Goal: Task Accomplishment & Management: Complete application form

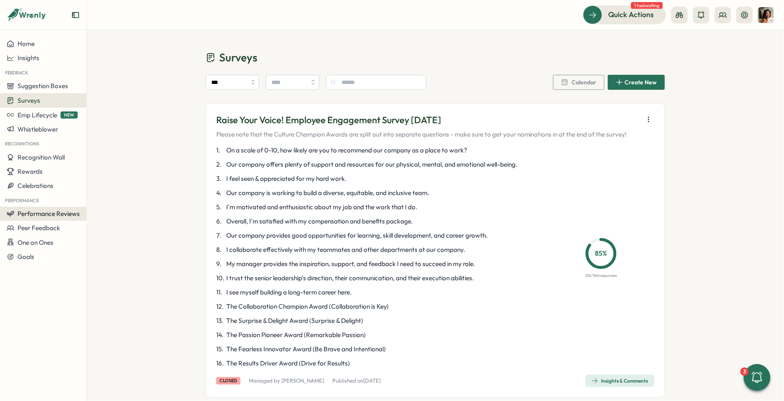
click at [26, 210] on span "Performance Reviews" at bounding box center [49, 214] width 62 height 8
click at [115, 194] on div "Reviews" at bounding box center [120, 197] width 65 height 9
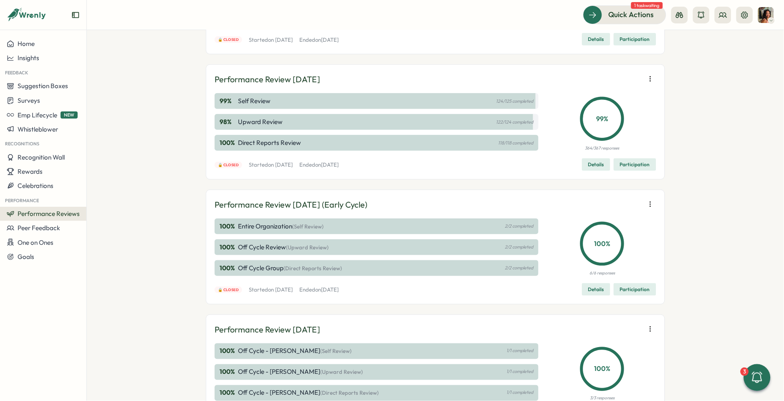
scroll to position [154, 0]
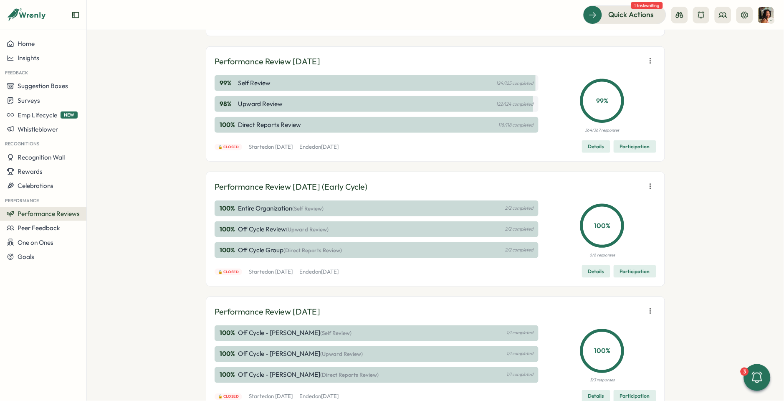
click at [636, 144] on span "Participation" at bounding box center [635, 147] width 30 height 12
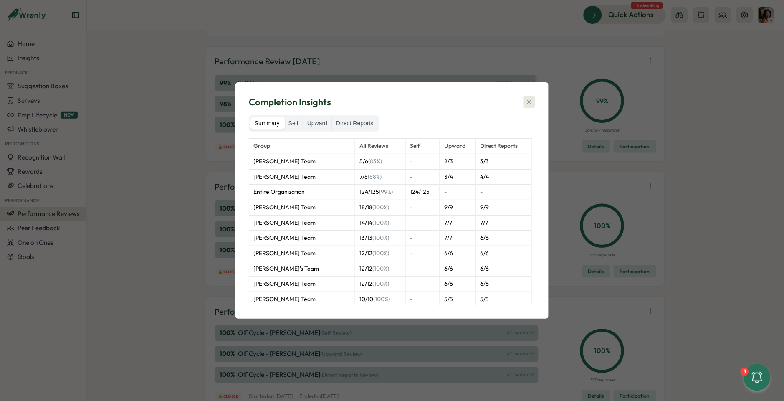
click at [527, 102] on icon "button" at bounding box center [529, 102] width 8 height 8
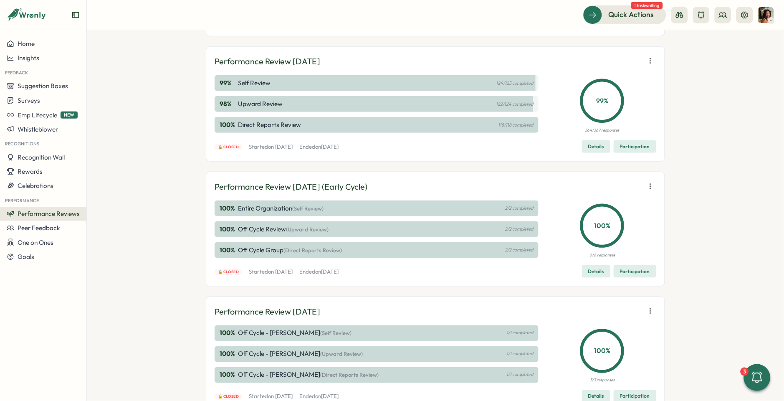
click at [646, 59] on icon "button" at bounding box center [650, 61] width 8 height 8
click at [37, 68] on div "Feedback" at bounding box center [43, 72] width 86 height 14
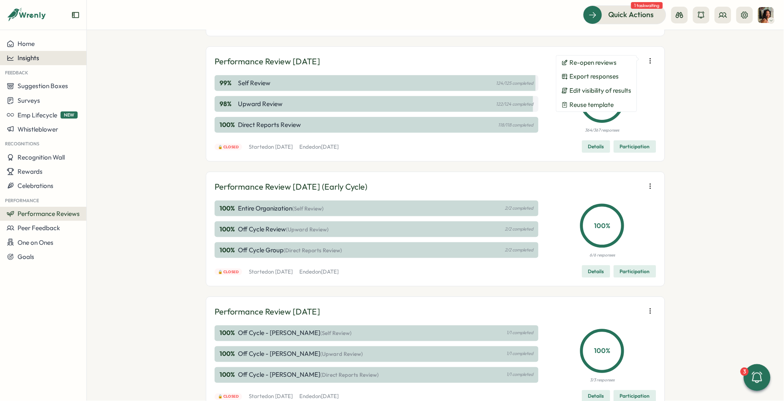
click at [37, 56] on span "Insights" at bounding box center [29, 58] width 22 height 8
click at [118, 78] on div "Performance Review" at bounding box center [117, 81] width 59 height 9
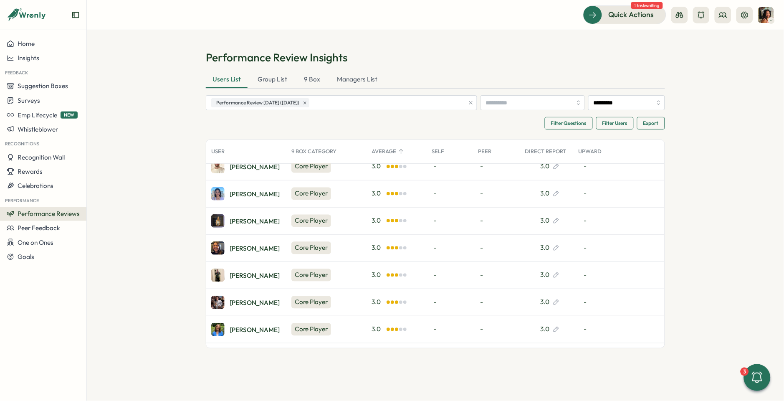
scroll to position [3022, 0]
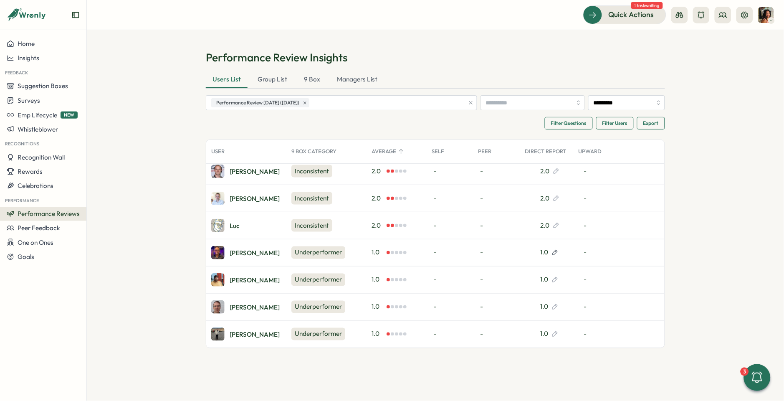
click at [554, 251] on icon at bounding box center [554, 252] width 7 height 7
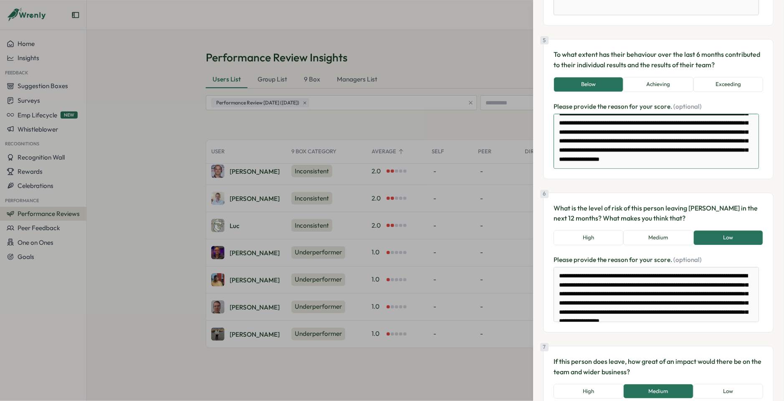
scroll to position [0, 0]
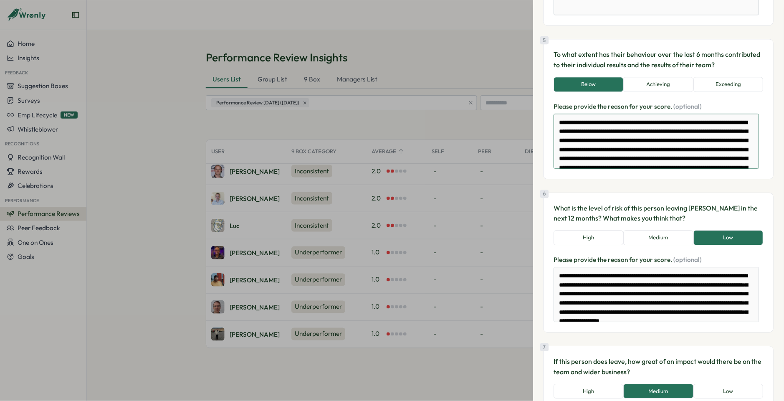
drag, startPoint x: 606, startPoint y: 167, endPoint x: 557, endPoint y: 78, distance: 101.1
click at [557, 78] on div "5 To what extent has their behaviour over the last 6 months contributed to thei…" at bounding box center [658, 109] width 230 height 140
type textarea "*"
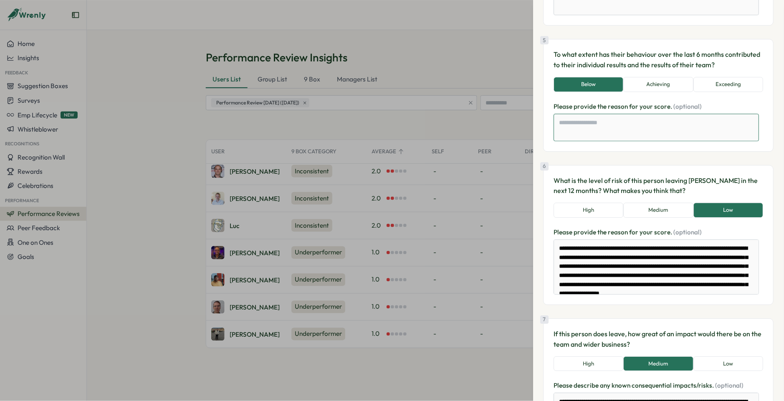
paste textarea "**********"
type textarea "*"
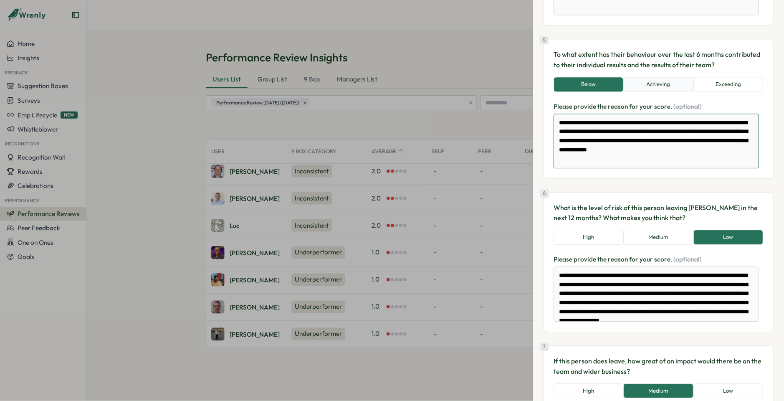
type textarea "**********"
click at [647, 80] on button "Achieving" at bounding box center [659, 84] width 70 height 15
type textarea "*"
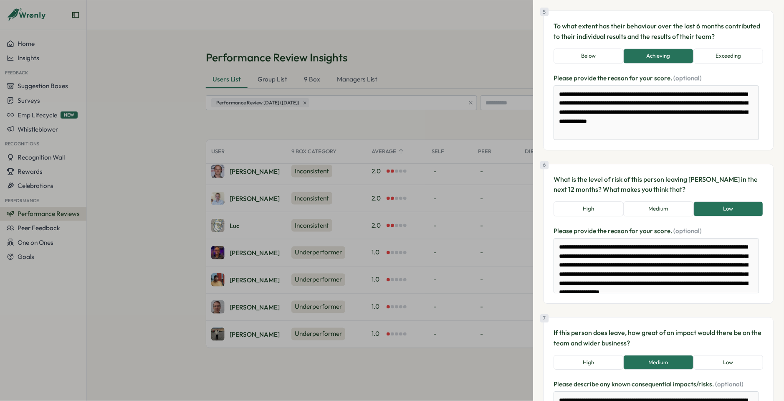
scroll to position [661, 0]
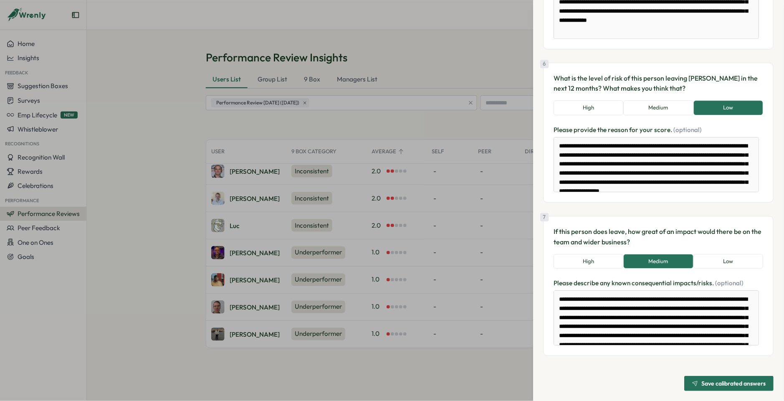
click at [720, 382] on span "Save calibrated answers" at bounding box center [734, 383] width 64 height 6
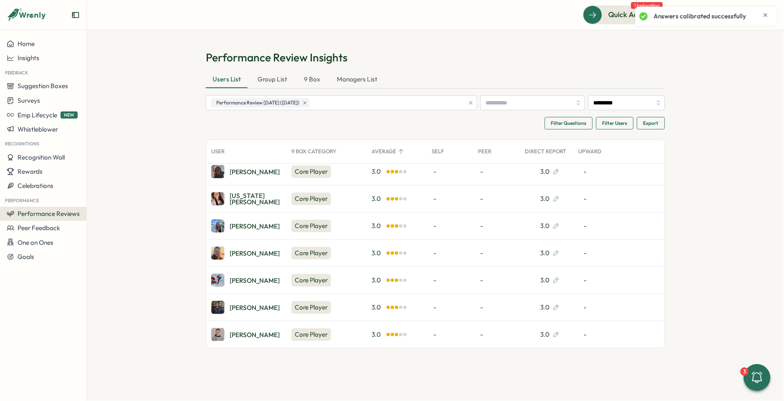
scroll to position [3022, 0]
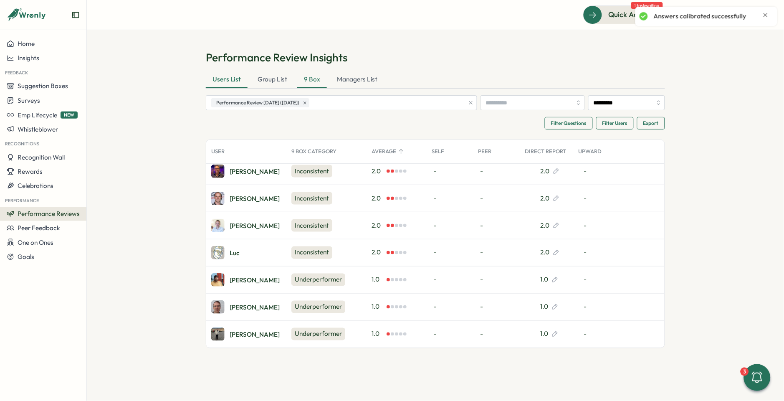
click at [313, 81] on div "9 Box" at bounding box center [312, 79] width 30 height 17
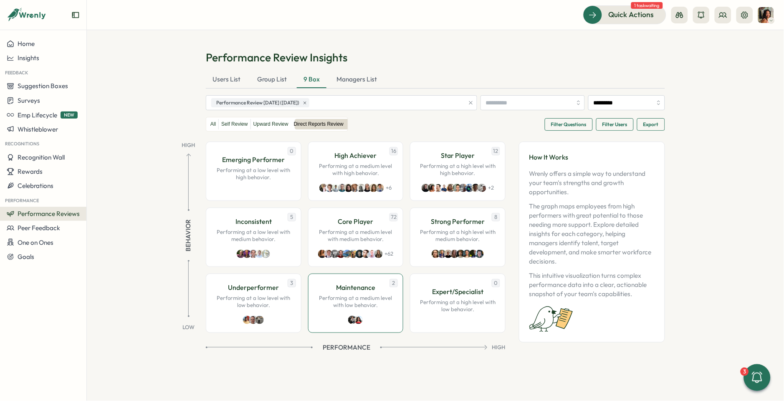
click at [336, 316] on div "2 Maintenance Performing at a medium level with low behavior." at bounding box center [356, 302] width 96 height 59
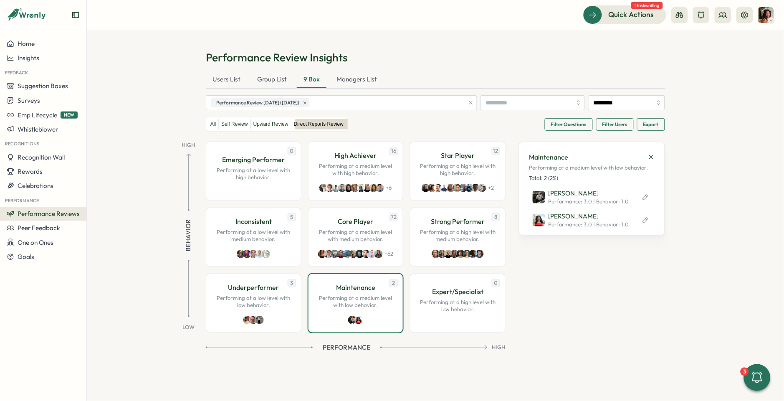
click at [382, 124] on div "All Self Review Upward Review Direct Reports Review Filter Questions Filter Use…" at bounding box center [435, 124] width 459 height 15
click at [653, 157] on icon at bounding box center [651, 157] width 7 height 7
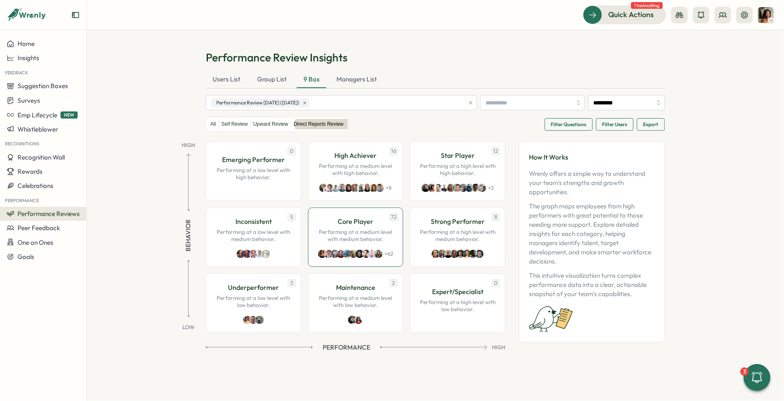
click at [368, 236] on p "Performing at a medium level with medium behavior." at bounding box center [356, 235] width 78 height 15
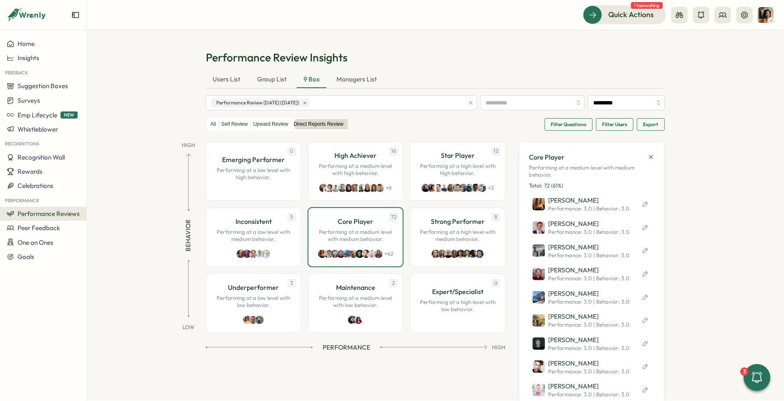
click at [480, 128] on div "All Self Review Upward Review Direct Reports Review Filter Questions Filter Use…" at bounding box center [435, 124] width 459 height 15
click at [354, 173] on p "Performing at a medium level with high behavior." at bounding box center [356, 169] width 78 height 15
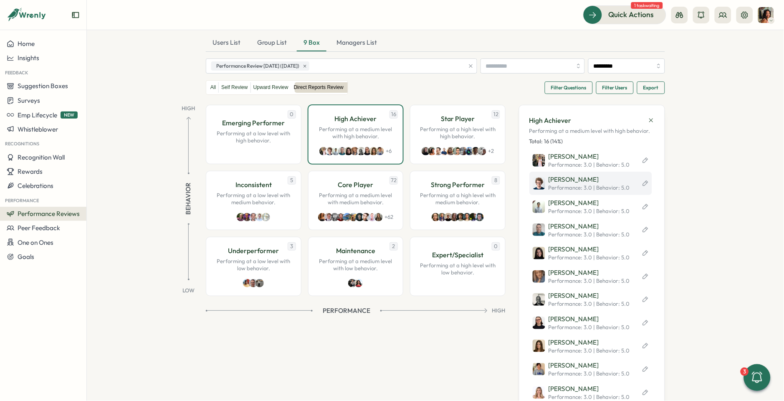
scroll to position [3, 0]
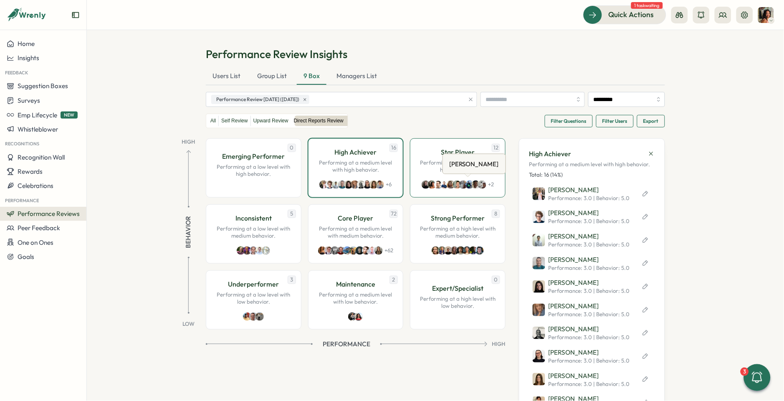
click at [468, 184] on img at bounding box center [469, 184] width 8 height 8
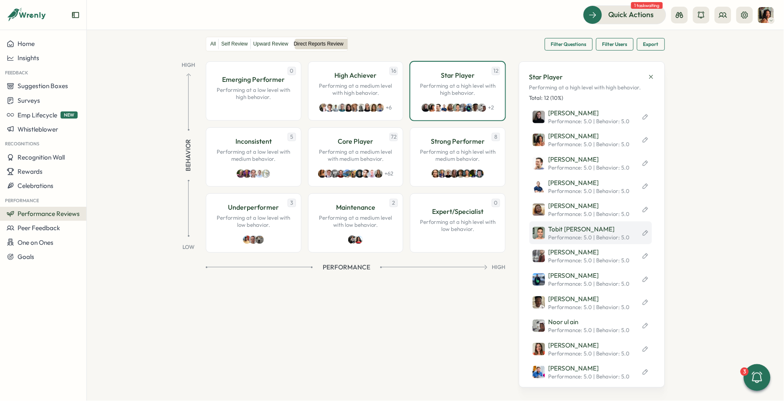
scroll to position [77, 0]
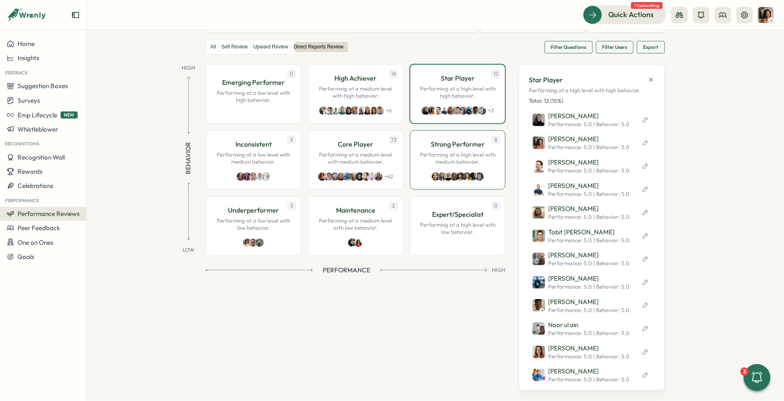
click at [452, 153] on p "Performing at a high level with medium behavior." at bounding box center [458, 158] width 78 height 15
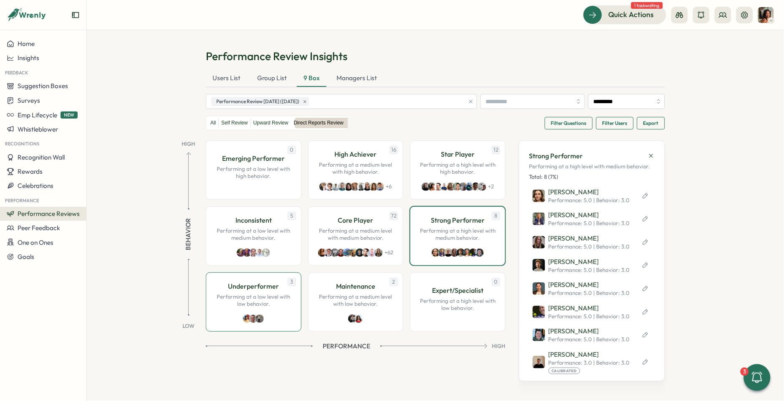
click at [225, 312] on div "3 Underperformer Performing at a low level with low behavior." at bounding box center [254, 301] width 96 height 59
